Goal: Book appointment/travel/reservation

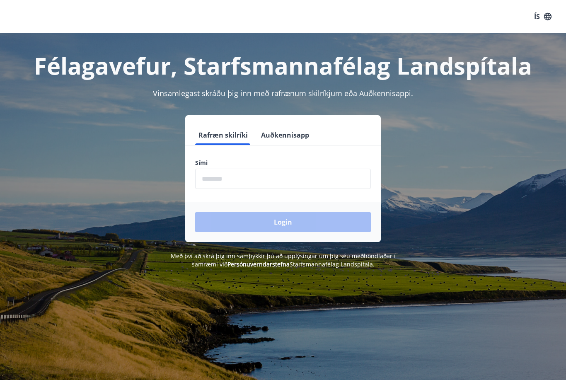
click at [239, 186] on input "phone" at bounding box center [283, 179] width 176 height 20
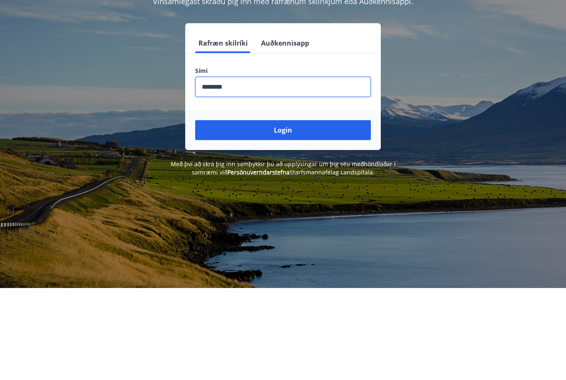
type input "********"
click at [287, 212] on button "Login" at bounding box center [283, 222] width 176 height 20
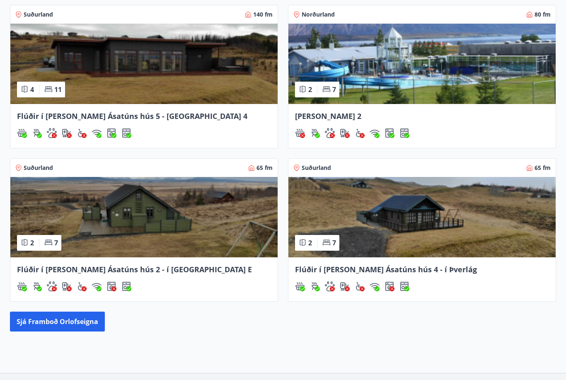
scroll to position [345, 0]
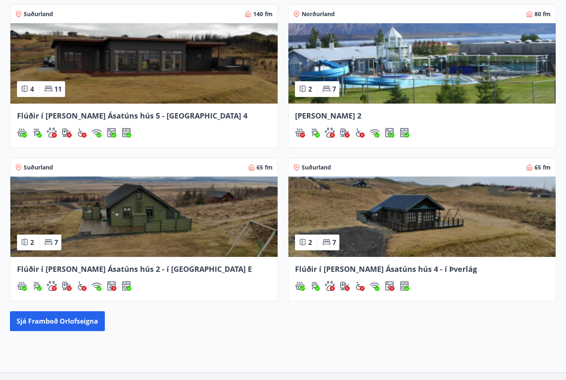
click at [406, 261] on div "Flúðir í landi Ásatúns hús 4 - í Þverlág" at bounding box center [421, 279] width 267 height 44
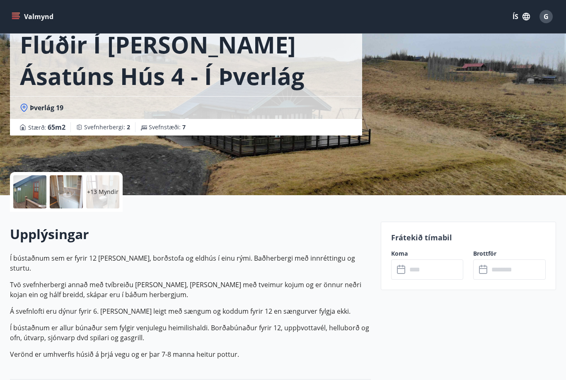
scroll to position [54, 0]
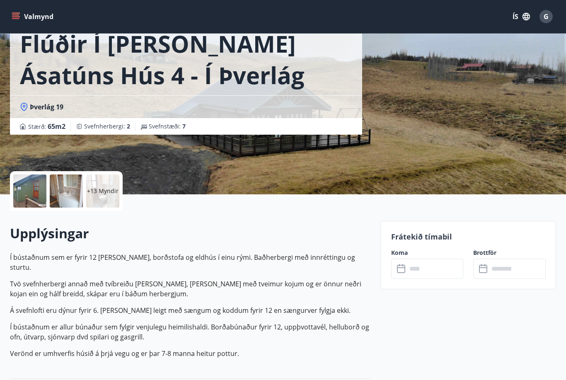
click at [404, 270] on icon at bounding box center [402, 269] width 10 height 10
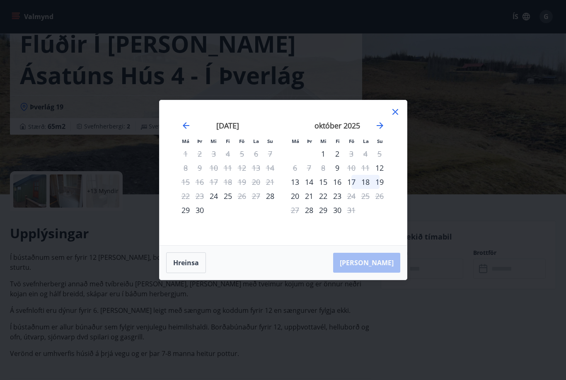
click at [381, 129] on icon "Move forward to switch to the next month." at bounding box center [380, 125] width 7 height 7
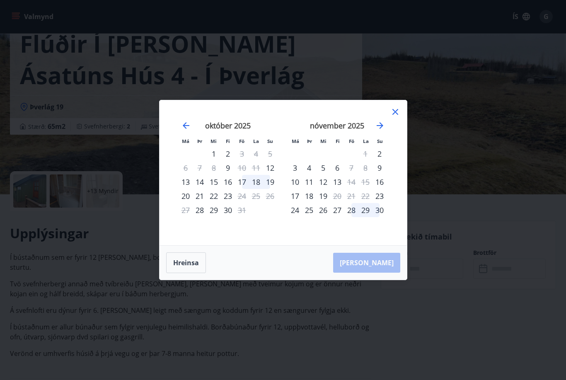
click at [399, 117] on icon at bounding box center [395, 112] width 10 height 10
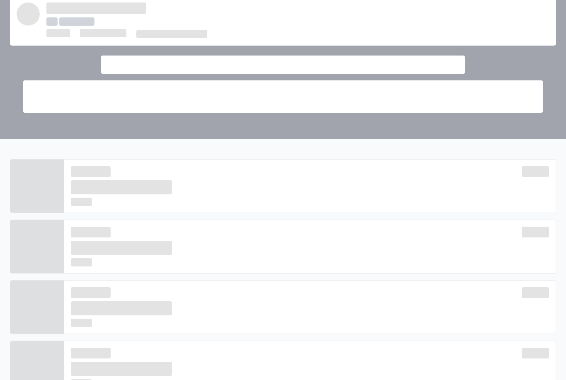
scroll to position [346, 0]
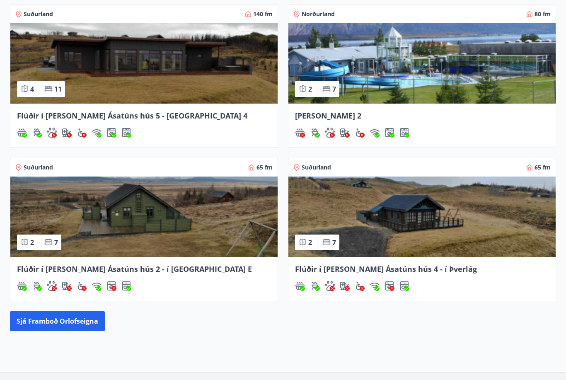
click at [140, 264] on span "Flúðir í landi Ásatúns hús 2 - í Stórheiði E" at bounding box center [134, 269] width 235 height 10
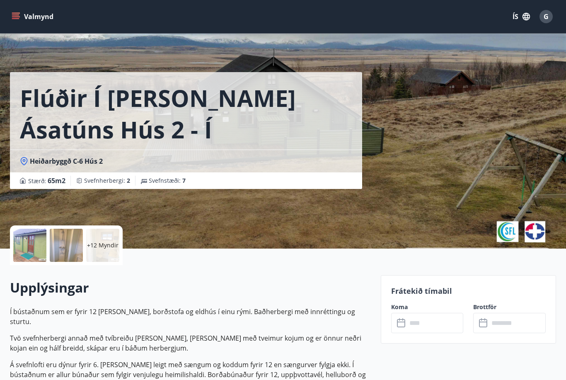
click at [407, 323] on input "text" at bounding box center [435, 323] width 57 height 20
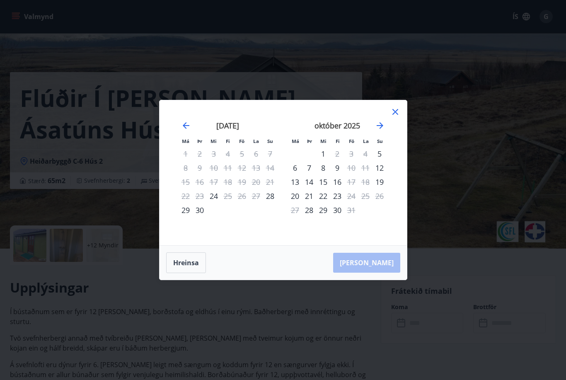
click at [383, 129] on icon "Move forward to switch to the next month." at bounding box center [380, 125] width 7 height 7
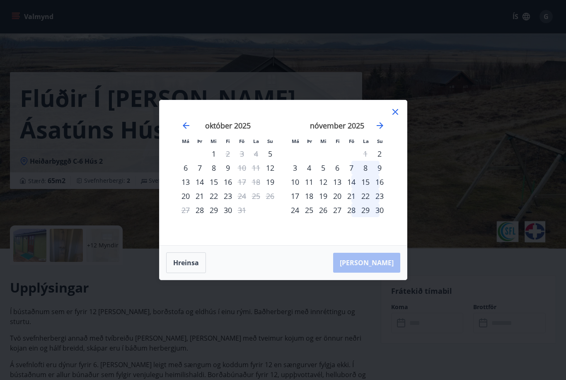
click at [352, 189] on div "14" at bounding box center [351, 182] width 14 height 14
click at [366, 189] on div "15" at bounding box center [365, 182] width 14 height 14
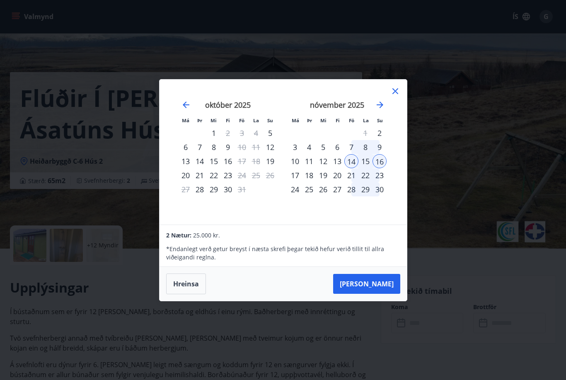
click at [377, 294] on button "Taka Frá" at bounding box center [366, 284] width 67 height 20
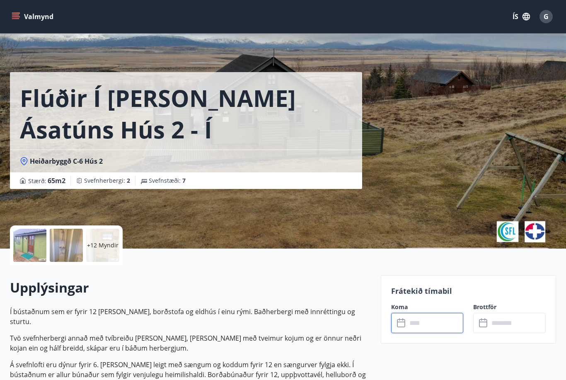
type input "******"
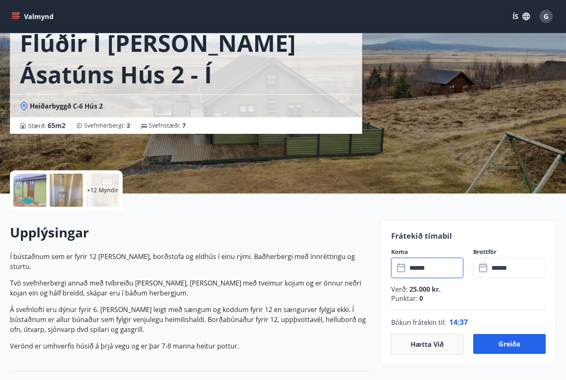
scroll to position [55, 0]
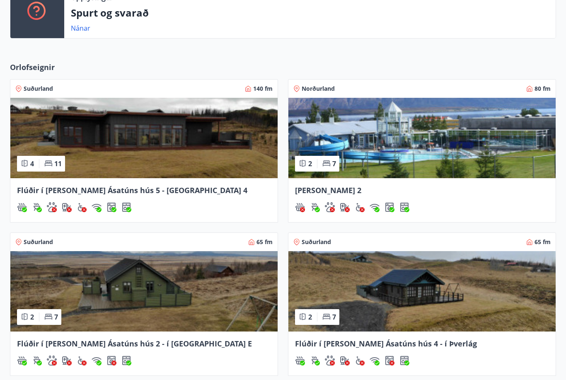
scroll to position [331, 0]
click at [174, 167] on img at bounding box center [143, 138] width 267 height 80
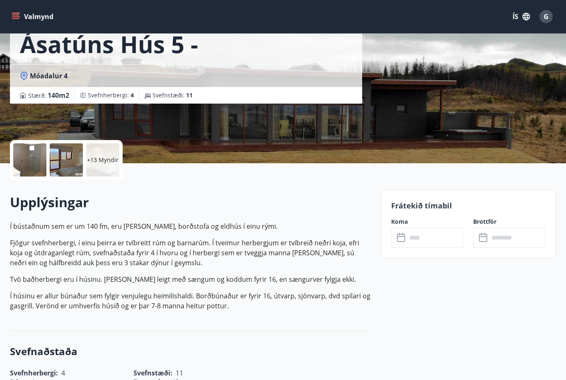
scroll to position [87, 0]
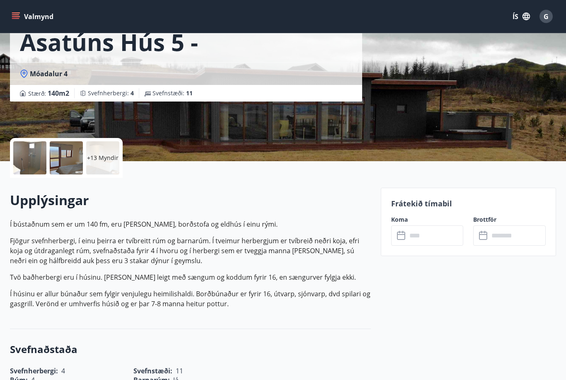
click at [402, 239] on icon at bounding box center [402, 236] width 10 height 10
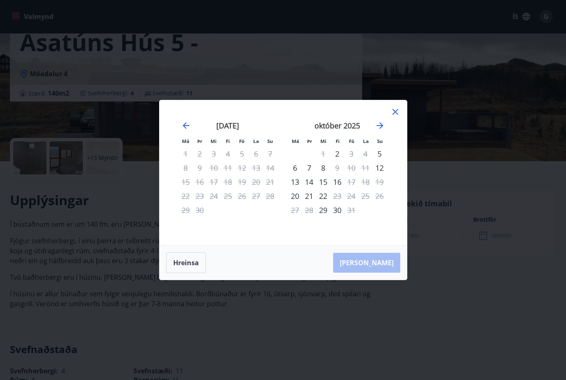
click at [381, 131] on icon "Move forward to switch to the next month." at bounding box center [380, 126] width 10 height 10
click at [398, 117] on icon at bounding box center [395, 112] width 10 height 10
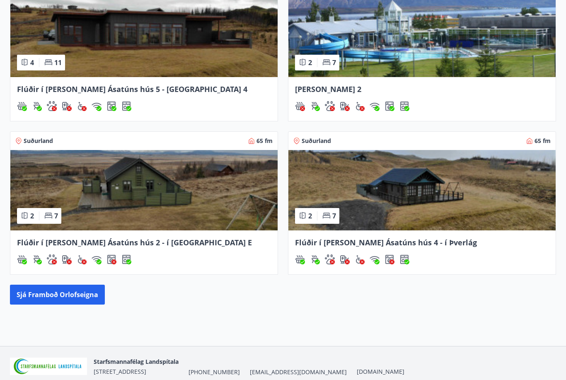
scroll to position [442, 0]
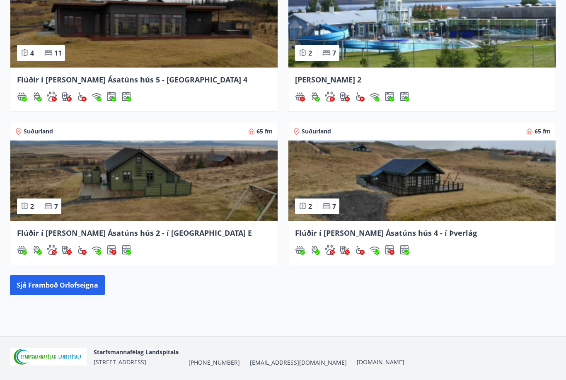
click at [394, 237] on span "Flúðir í landi Ásatúns hús 4 - í Þverlág" at bounding box center [386, 233] width 182 height 10
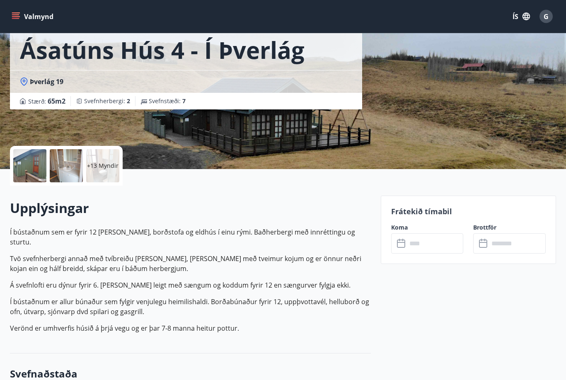
scroll to position [80, 0]
click at [404, 245] on icon at bounding box center [401, 243] width 8 height 8
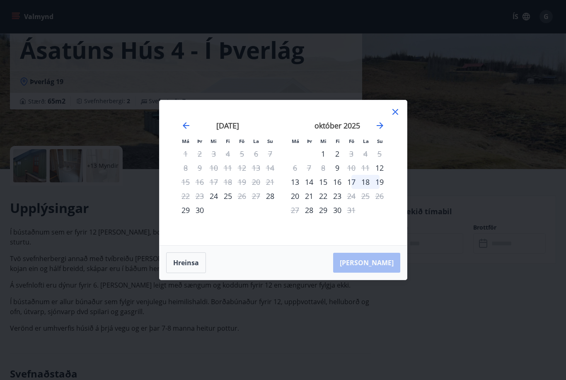
click at [375, 131] on icon "Move forward to switch to the next month." at bounding box center [380, 126] width 10 height 10
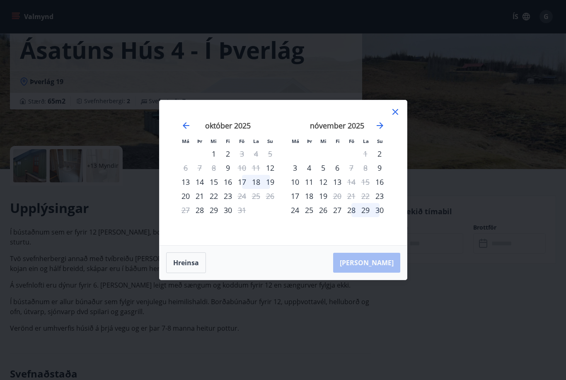
click at [399, 117] on icon at bounding box center [395, 112] width 10 height 10
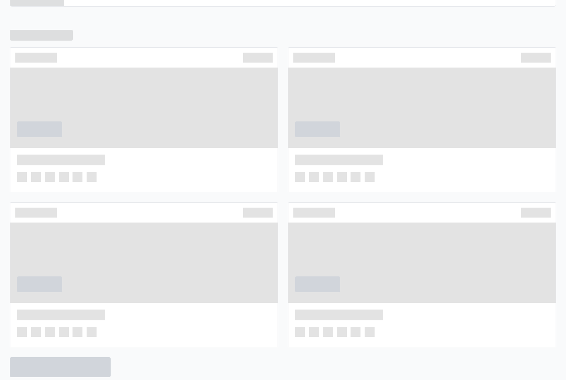
scroll to position [422, 0]
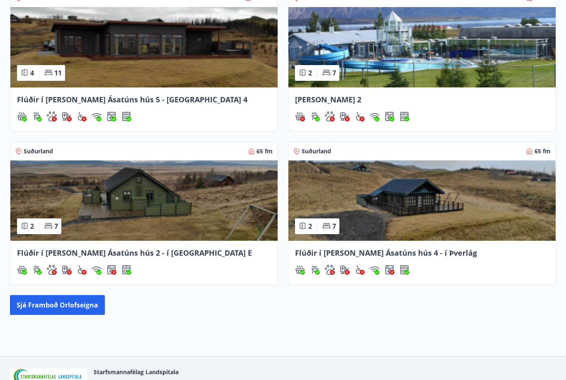
click at [146, 254] on span "Flúðir í landi Ásatúns hús 2 - í Stórheiði E" at bounding box center [134, 253] width 235 height 10
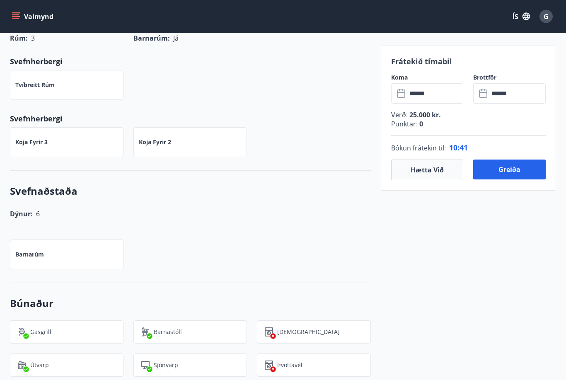
scroll to position [439, 0]
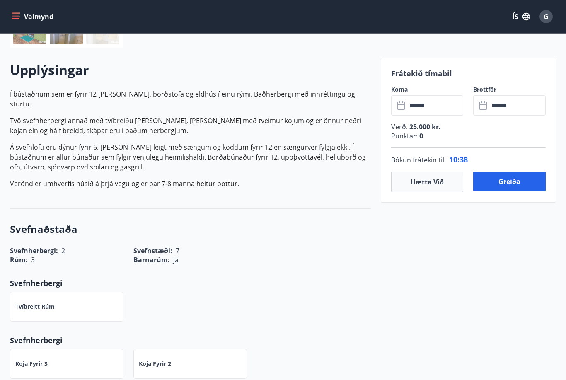
click at [268, 265] on div "Svefnaðstaða Svefnherbergi : 2 Svefnstæði : 7 Rúm : 3 Barnarúm : Já Svefnherber…" at bounding box center [190, 301] width 361 height 184
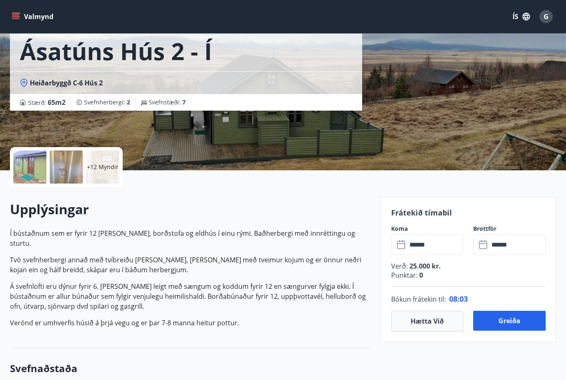
scroll to position [0, 0]
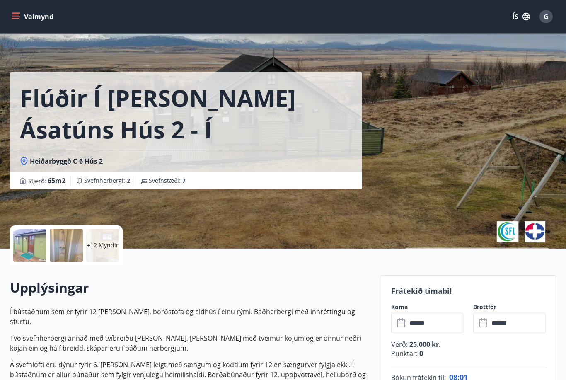
click at [104, 247] on p "+12 Myndir" at bounding box center [102, 245] width 31 height 8
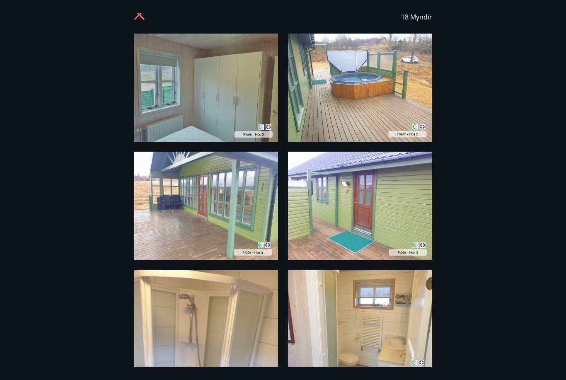
scroll to position [12, 0]
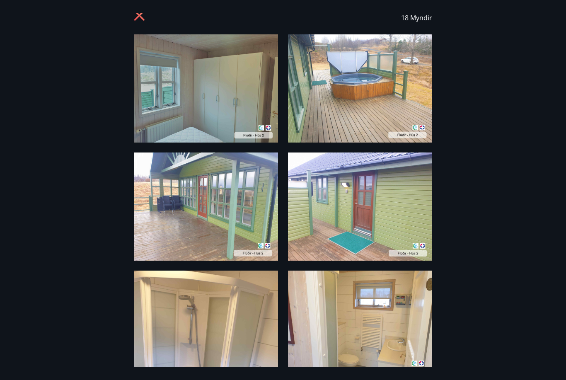
click at [262, 118] on img at bounding box center [206, 88] width 144 height 108
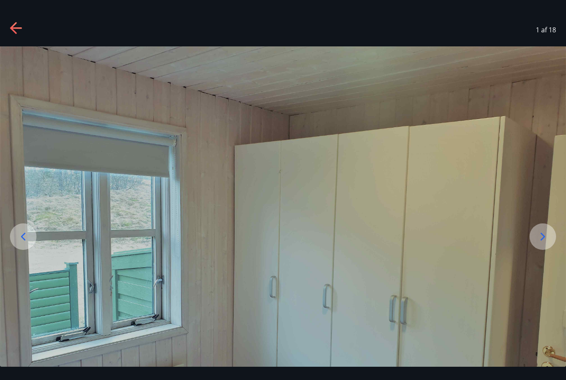
scroll to position [0, 0]
click at [545, 243] on icon at bounding box center [542, 236] width 13 height 13
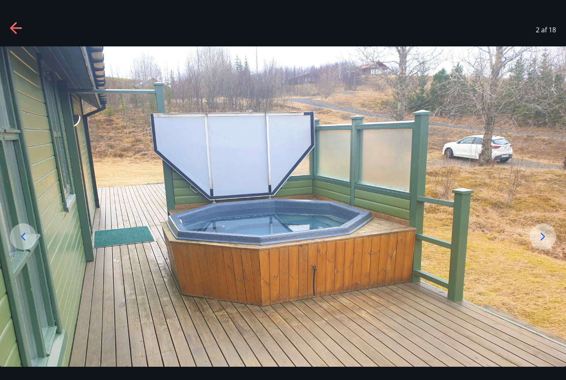
click at [563, 245] on img at bounding box center [283, 258] width 566 height 425
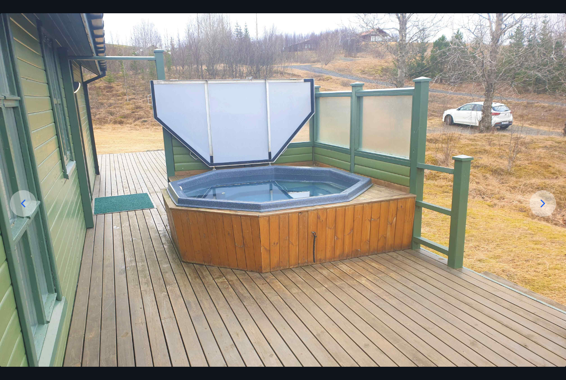
click at [545, 210] on icon at bounding box center [542, 203] width 13 height 13
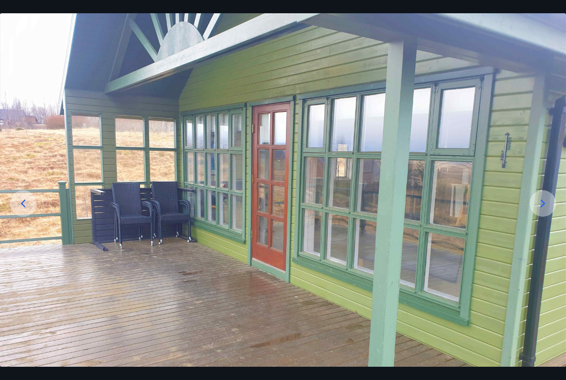
click at [548, 210] on icon at bounding box center [542, 203] width 13 height 13
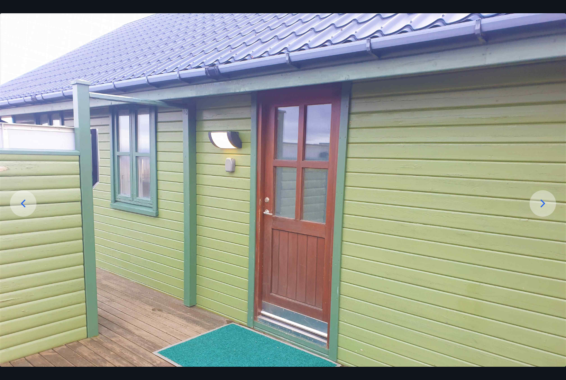
click at [545, 210] on icon at bounding box center [542, 203] width 13 height 13
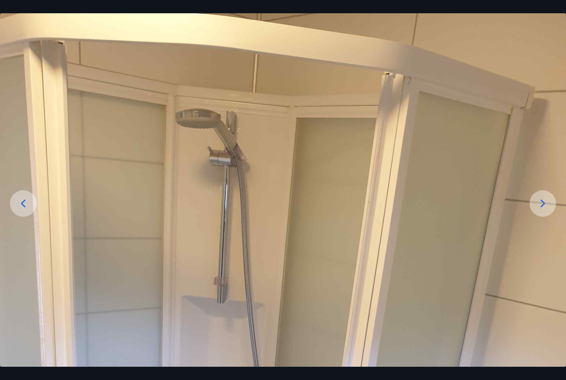
click at [547, 210] on icon at bounding box center [542, 203] width 13 height 13
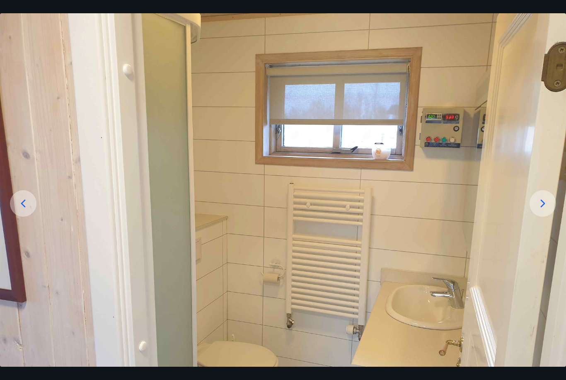
click at [549, 210] on icon at bounding box center [542, 203] width 13 height 13
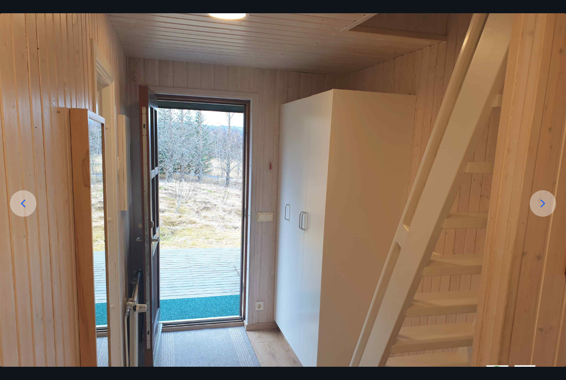
click at [549, 210] on icon at bounding box center [542, 203] width 13 height 13
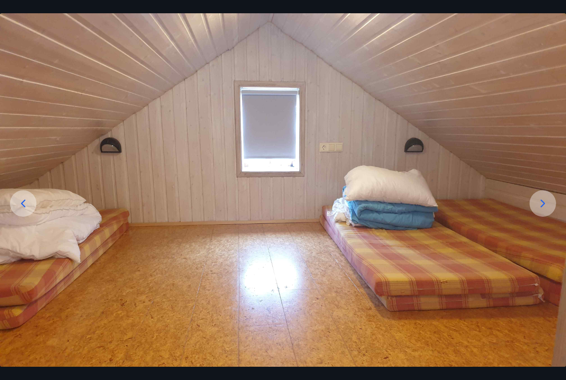
click at [545, 207] on icon at bounding box center [543, 203] width 5 height 8
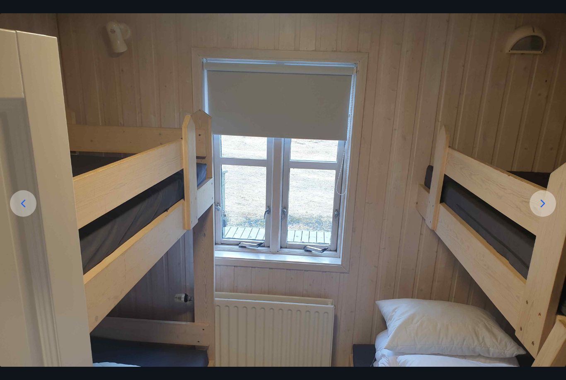
click at [547, 210] on icon at bounding box center [542, 203] width 13 height 13
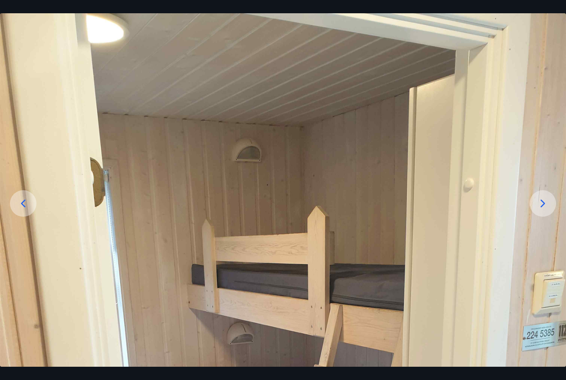
click at [548, 210] on icon at bounding box center [542, 203] width 13 height 13
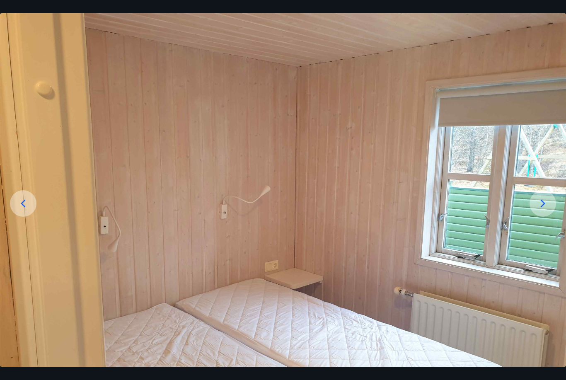
click at [549, 210] on icon at bounding box center [542, 203] width 13 height 13
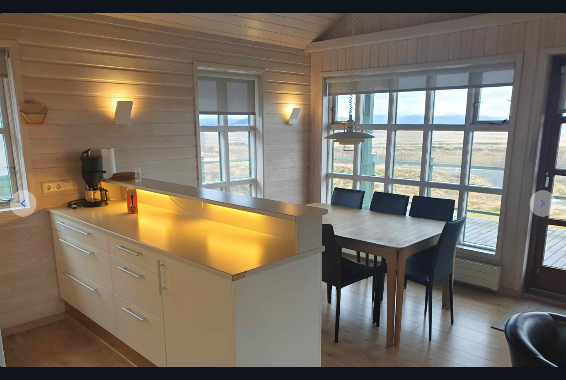
click at [549, 210] on icon at bounding box center [542, 203] width 13 height 13
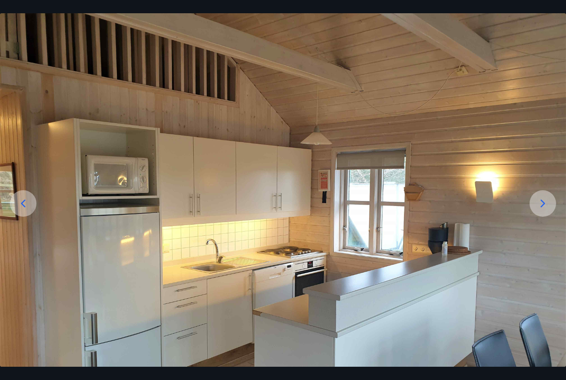
click at [545, 210] on icon at bounding box center [542, 203] width 13 height 13
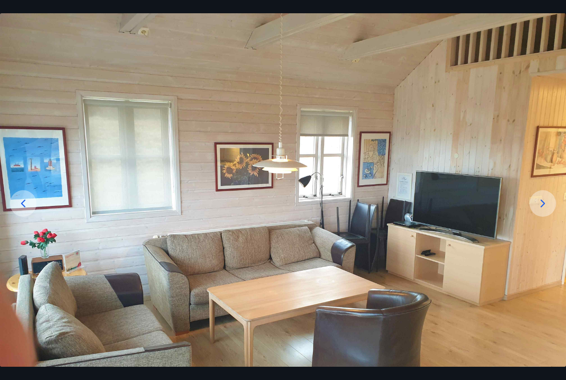
click at [542, 210] on icon at bounding box center [542, 203] width 13 height 13
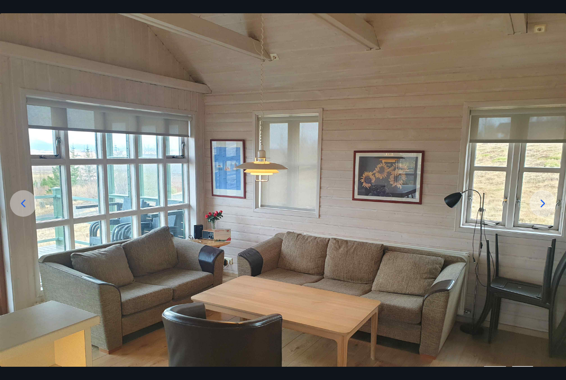
click at [543, 210] on icon at bounding box center [542, 203] width 13 height 13
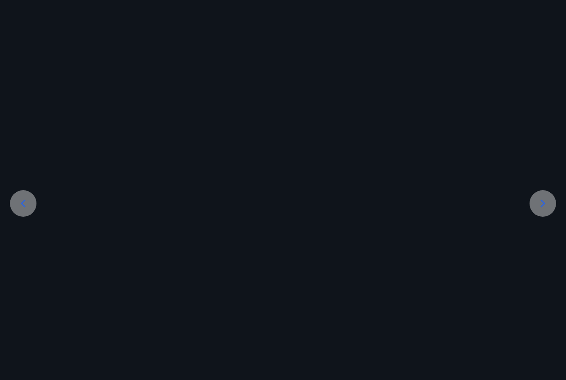
scroll to position [0, 0]
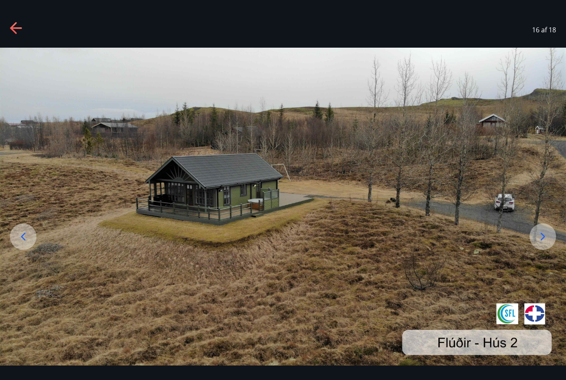
click at [21, 34] on icon at bounding box center [16, 28] width 13 height 13
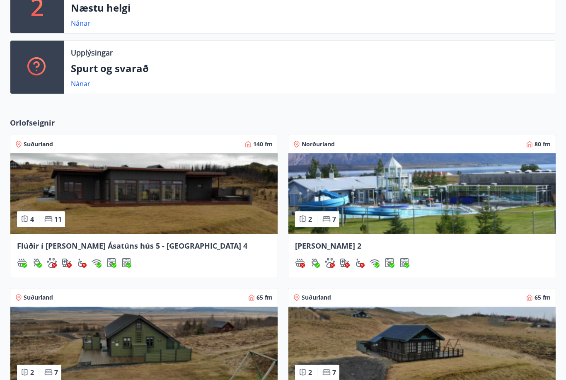
scroll to position [276, 0]
click at [115, 251] on span "Flúðir í landi Ásatúns hús 5 - Móadalur 4" at bounding box center [132, 246] width 230 height 10
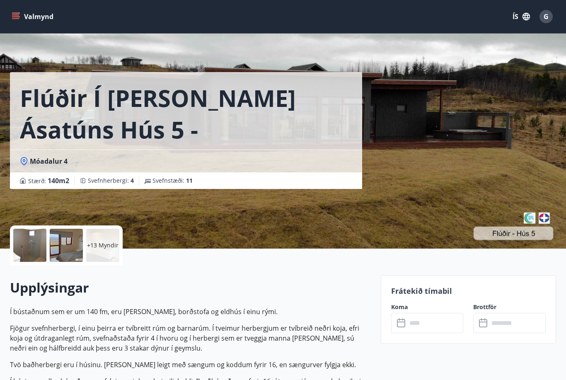
click at [404, 319] on icon at bounding box center [401, 323] width 8 height 8
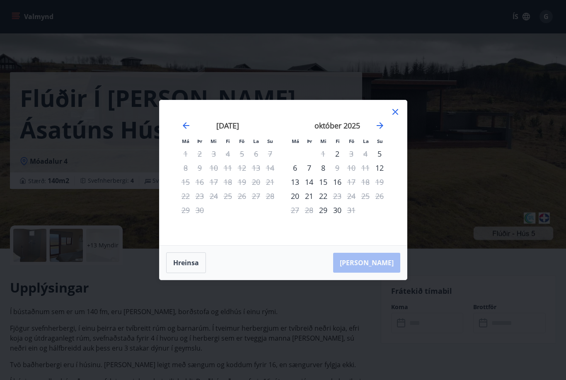
click at [397, 115] on icon at bounding box center [395, 112] width 6 height 6
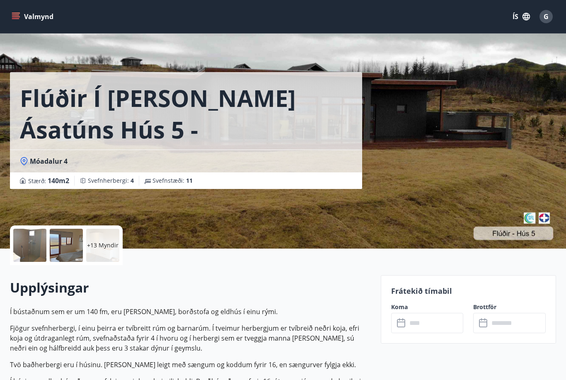
click at [409, 321] on input "text" at bounding box center [435, 323] width 57 height 20
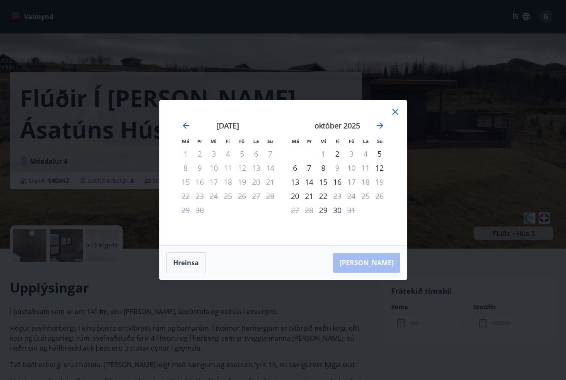
click at [392, 117] on icon at bounding box center [395, 112] width 10 height 10
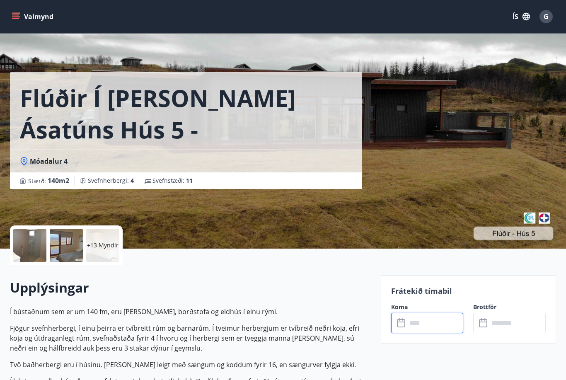
click at [423, 326] on input "text" at bounding box center [435, 323] width 57 height 20
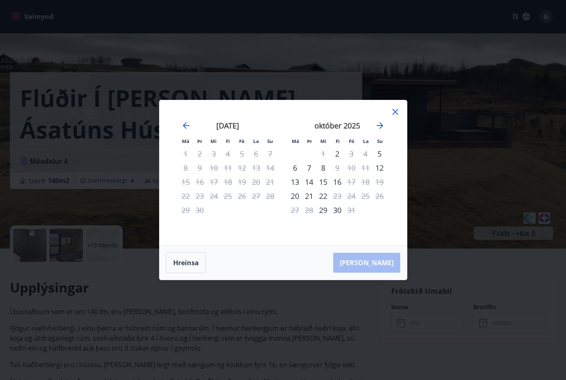
click at [380, 131] on icon "Move forward to switch to the next month." at bounding box center [380, 126] width 10 height 10
click at [395, 117] on icon at bounding box center [395, 112] width 10 height 10
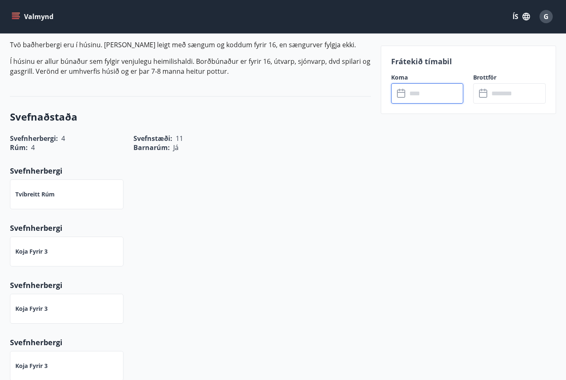
scroll to position [319, 0]
